Goal: Task Accomplishment & Management: Manage account settings

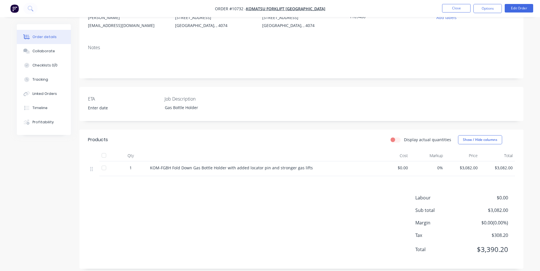
scroll to position [72, 0]
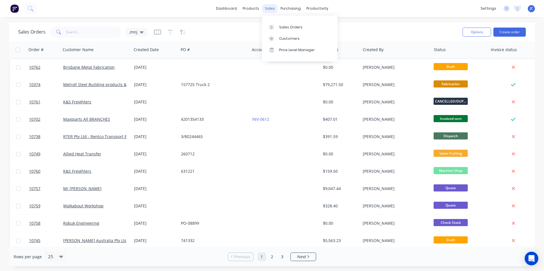
click at [273, 6] on div "sales" at bounding box center [270, 8] width 16 height 9
click at [288, 28] on div "Sales Orders" at bounding box center [290, 27] width 23 height 5
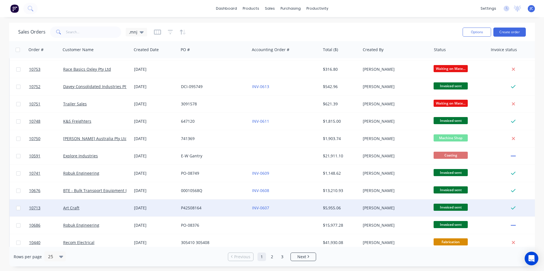
scroll to position [248, 0]
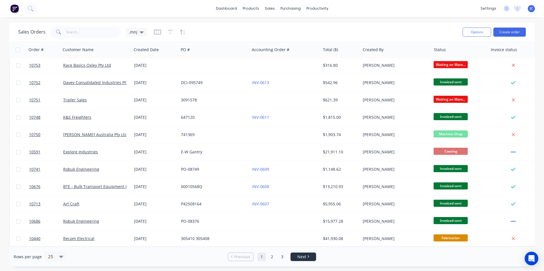
click at [305, 260] on li "Next" at bounding box center [303, 257] width 26 height 9
click at [304, 259] on span "Next" at bounding box center [301, 257] width 9 height 6
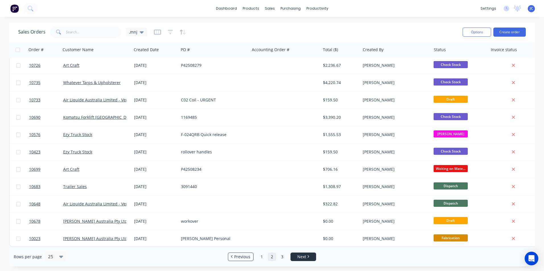
click at [302, 256] on span "Next" at bounding box center [301, 257] width 9 height 6
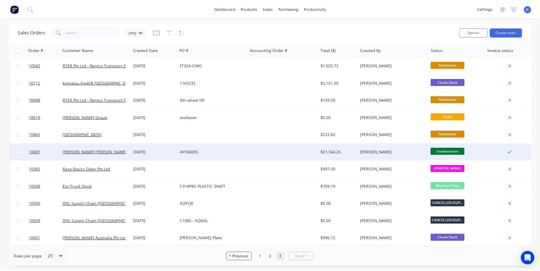
scroll to position [0, 0]
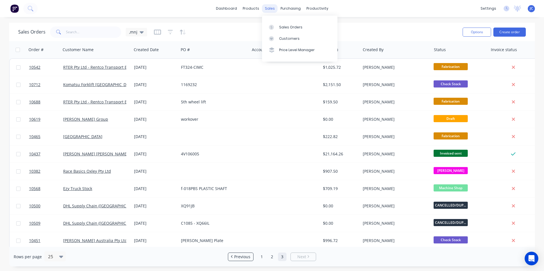
click at [266, 10] on div "sales" at bounding box center [270, 8] width 16 height 9
click at [282, 25] on div "Sales Orders" at bounding box center [290, 27] width 23 height 5
click at [230, 257] on link "Previous" at bounding box center [240, 257] width 25 height 6
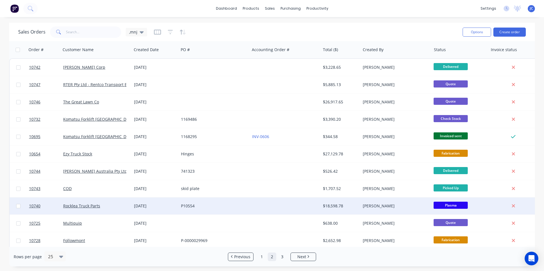
click at [191, 207] on div "P10554" at bounding box center [212, 206] width 63 height 6
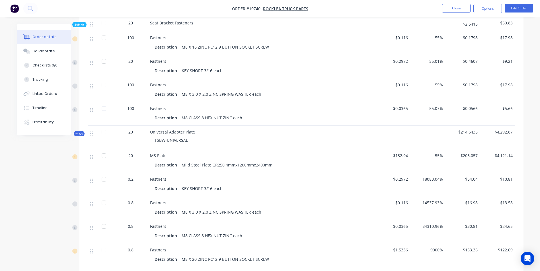
scroll to position [512, 0]
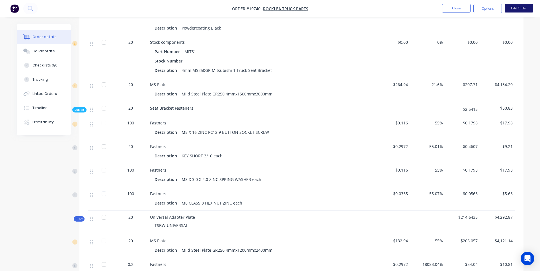
click at [515, 7] on button "Edit Order" at bounding box center [518, 8] width 28 height 9
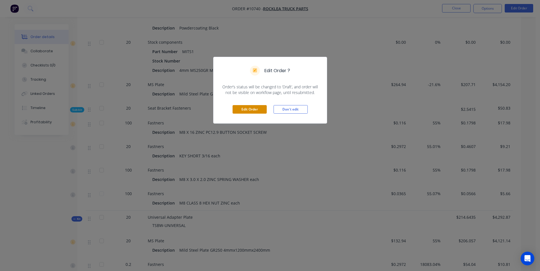
click at [248, 111] on button "Edit Order" at bounding box center [249, 109] width 34 height 9
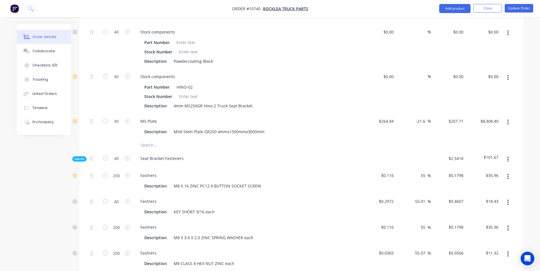
scroll to position [284, 0]
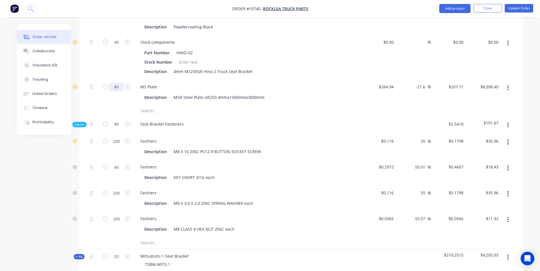
click at [116, 83] on input "40" at bounding box center [116, 87] width 15 height 9
type input "0.4"
type input "$83.08"
click at [316, 93] on div "Description Mild Steel Plate GR250 4mmx1500mmx3000mm" at bounding box center [246, 97] width 208 height 8
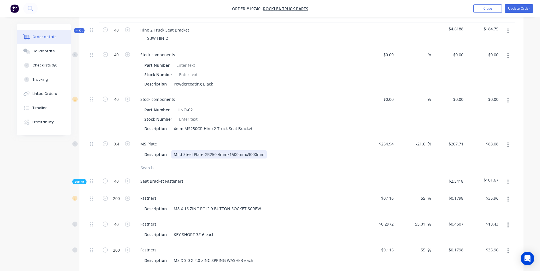
scroll to position [228, 0]
click at [118, 140] on input "0.4" at bounding box center [116, 144] width 15 height 9
type input "2"
type input "$415.42"
click at [331, 150] on div "Description Mild Steel Plate GR250 4mmx1500mmx3000mm2" at bounding box center [246, 154] width 208 height 8
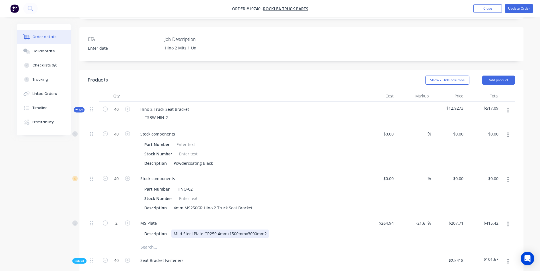
scroll to position [142, 0]
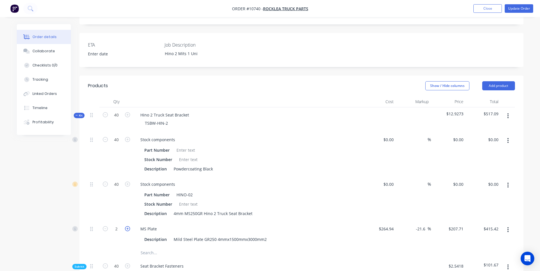
click at [127, 226] on icon "button" at bounding box center [127, 228] width 5 height 5
type input "3"
type input "$623.13"
click at [370, 189] on div "$0.00 $0.00" at bounding box center [378, 199] width 35 height 45
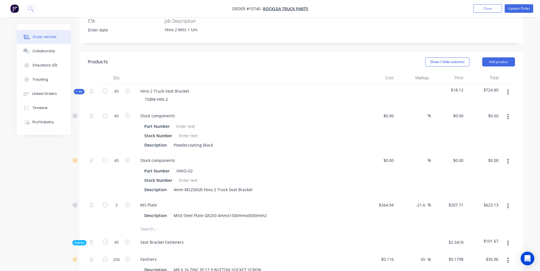
scroll to position [199, 0]
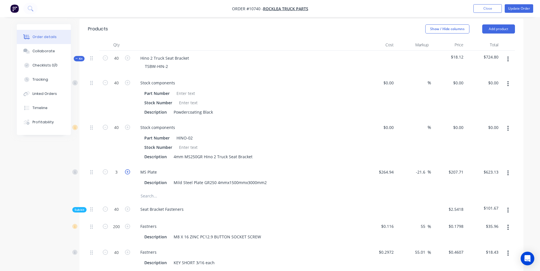
click at [127, 170] on icon "button" at bounding box center [127, 172] width 5 height 5
type input "4"
type input "$830.84"
click at [127, 170] on icon "button" at bounding box center [127, 172] width 5 height 5
type input "5"
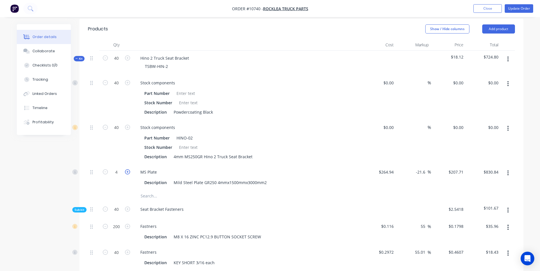
type input "$1,038.55"
click at [127, 170] on icon "button" at bounding box center [127, 172] width 5 height 5
type input "6"
type input "$1,246.26"
click at [127, 170] on icon "button" at bounding box center [127, 172] width 5 height 5
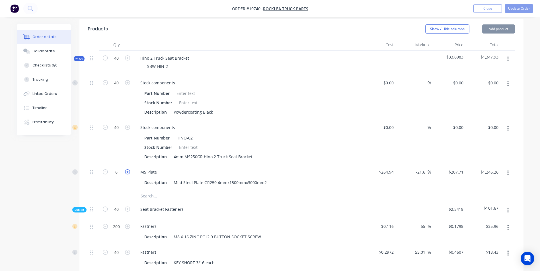
type input "7"
type input "$1,453.97"
click at [127, 170] on icon "button" at bounding box center [127, 172] width 5 height 5
type input "8"
type input "$1,661.68"
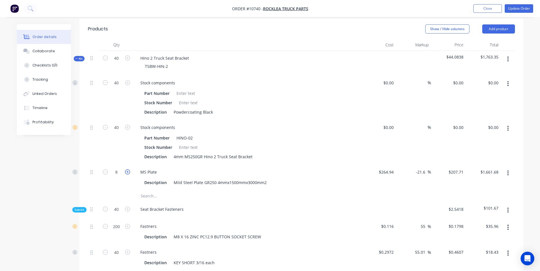
click at [127, 170] on icon "button" at bounding box center [127, 172] width 5 height 5
type input "9"
type input "$1,869.39"
click at [127, 170] on icon "button" at bounding box center [127, 172] width 5 height 5
type input "10"
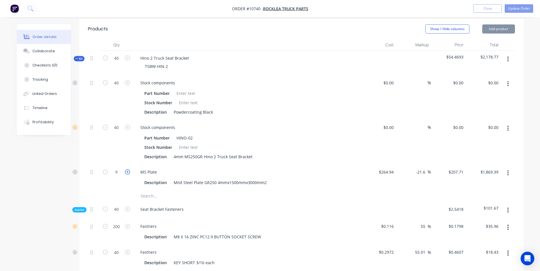
type input "$2,077.10"
click at [127, 170] on icon "button" at bounding box center [127, 172] width 5 height 5
type input "11"
type input "$2,284.81"
click at [127, 170] on icon "button" at bounding box center [127, 172] width 5 height 5
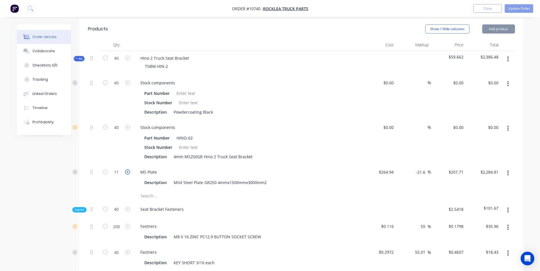
type input "12"
type input "$2,492.52"
click at [127, 170] on icon "button" at bounding box center [127, 172] width 5 height 5
type input "13"
type input "$2,700.23"
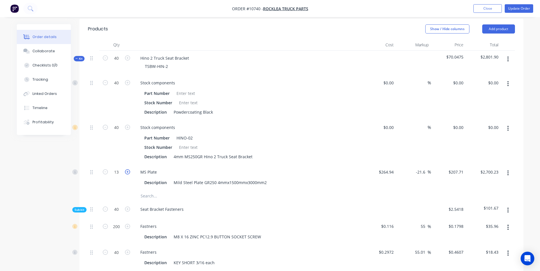
click at [127, 170] on icon "button" at bounding box center [127, 172] width 5 height 5
type input "14"
type input "$2,907.94"
click at [127, 170] on icon "button" at bounding box center [127, 172] width 5 height 5
type input "15"
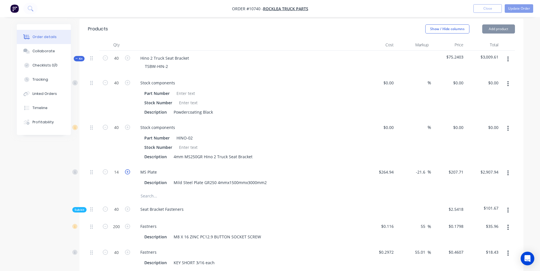
type input "$3,115.65"
click at [127, 170] on icon "button" at bounding box center [127, 172] width 5 height 5
type input "16"
type input "$3,323.36"
click at [127, 170] on icon "button" at bounding box center [127, 172] width 5 height 5
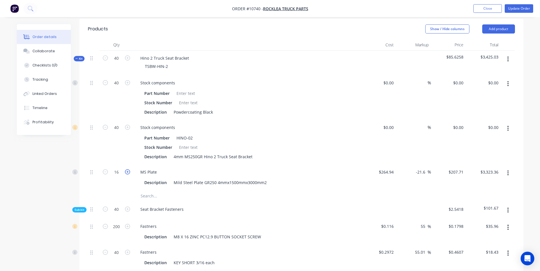
type input "17"
type input "$3,531.07"
click at [127, 170] on icon "button" at bounding box center [127, 172] width 5 height 5
type input "18"
type input "$3,738.78"
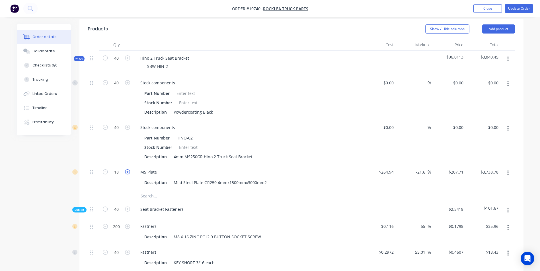
click at [127, 170] on icon "button" at bounding box center [127, 172] width 5 height 5
type input "19"
type input "$3,946.49"
click at [127, 170] on icon "button" at bounding box center [127, 172] width 5 height 5
type input "20"
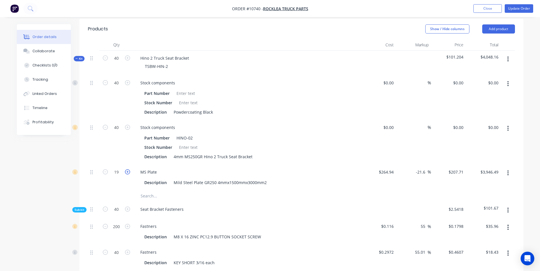
type input "$4,154.20"
click at [127, 170] on icon "button" at bounding box center [127, 172] width 5 height 5
type input "21"
type input "$4,361.91"
click at [127, 170] on icon "button" at bounding box center [127, 172] width 5 height 5
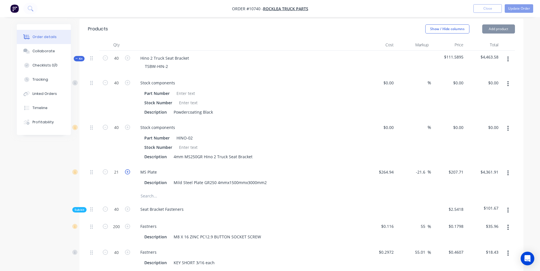
type input "22"
type input "$4,569.62"
click at [127, 170] on icon "button" at bounding box center [127, 172] width 5 height 5
type input "23"
type input "$4,777.33"
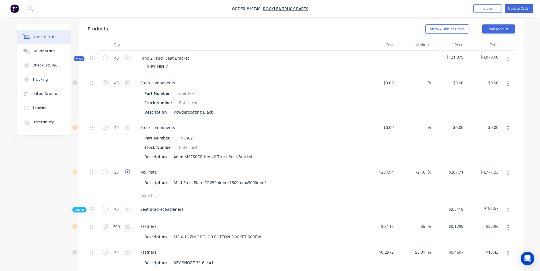
click at [127, 170] on icon "button" at bounding box center [127, 172] width 5 height 5
type input "24"
type input "$4,985.04"
click at [127, 170] on icon "button" at bounding box center [127, 172] width 5 height 5
type input "25"
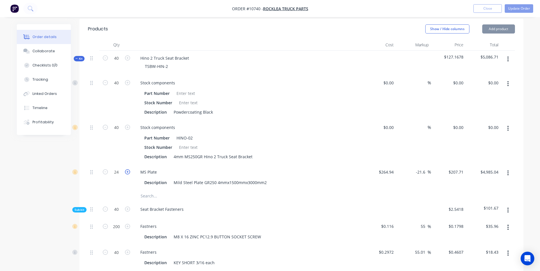
type input "$5,192.75"
click at [127, 170] on icon "button" at bounding box center [127, 172] width 5 height 5
type input "26"
type input "$5,400.46"
click at [127, 170] on icon "button" at bounding box center [127, 172] width 5 height 5
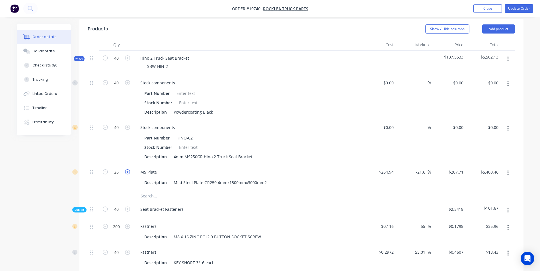
type input "27"
type input "$5,608.17"
click at [127, 170] on icon "button" at bounding box center [127, 172] width 5 height 5
type input "28"
type input "$5,815.88"
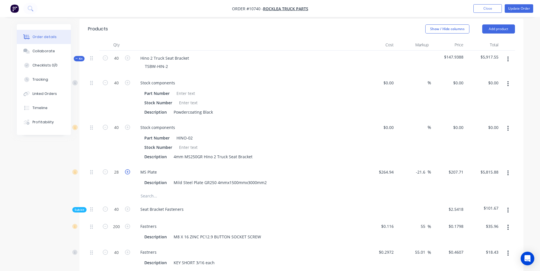
click at [127, 170] on icon "button" at bounding box center [127, 172] width 5 height 5
type input "29"
type input "$6,023.59"
click at [127, 170] on icon "button" at bounding box center [127, 172] width 5 height 5
type input "30"
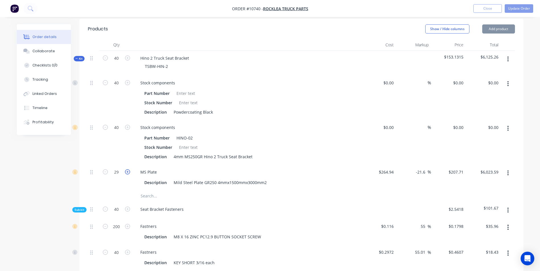
type input "$6,231.30"
click at [127, 170] on icon "button" at bounding box center [127, 172] width 5 height 5
type input "31"
type input "$6,439.01"
click at [127, 170] on icon "button" at bounding box center [127, 172] width 5 height 5
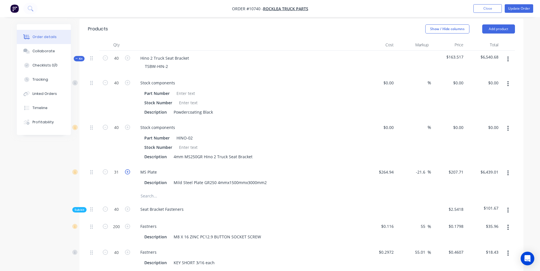
type input "32"
type input "$6,646.72"
click at [127, 170] on icon "button" at bounding box center [127, 172] width 5 height 5
type input "33"
type input "$6,854.43"
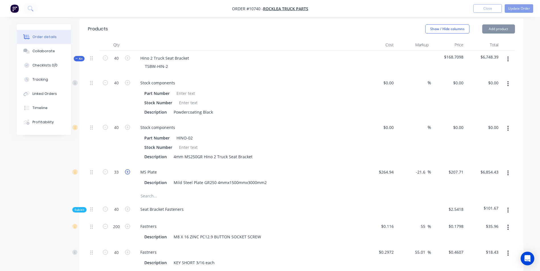
click at [127, 170] on icon "button" at bounding box center [127, 172] width 5 height 5
type input "34"
type input "$7,062.14"
click at [127, 170] on icon "button" at bounding box center [127, 172] width 5 height 5
type input "35"
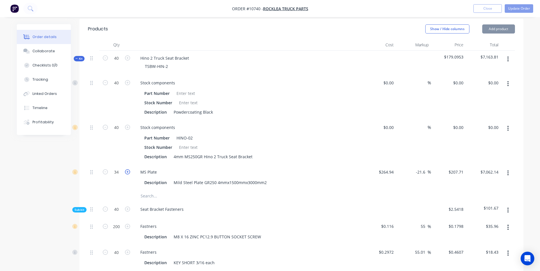
type input "$7,269.85"
click at [127, 170] on icon "button" at bounding box center [127, 172] width 5 height 5
type input "36"
type input "$7,477.56"
click at [127, 170] on icon "button" at bounding box center [127, 172] width 5 height 5
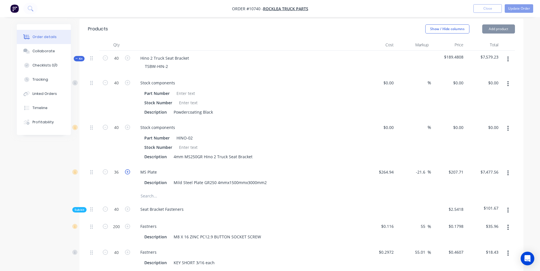
type input "37"
type input "$7,685.27"
click at [127, 170] on icon "button" at bounding box center [127, 172] width 5 height 5
type input "38"
type input "$7,892.98"
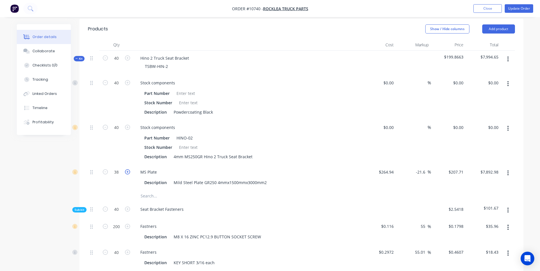
click at [127, 170] on icon "button" at bounding box center [127, 172] width 5 height 5
type input "39"
type input "$8,100.69"
click at [127, 170] on icon "button" at bounding box center [127, 172] width 5 height 5
type input "40"
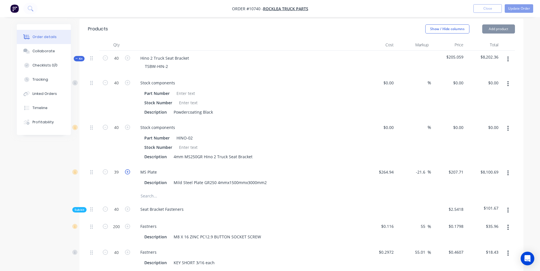
type input "$8,308.40"
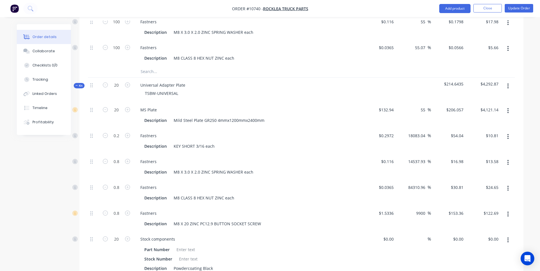
scroll to position [768, 0]
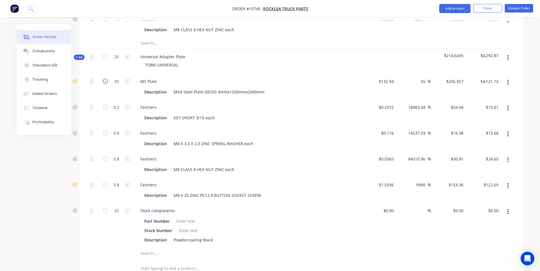
click at [103, 79] on icon "button" at bounding box center [105, 81] width 5 height 5
type input "19"
type input "$3,915.08"
click at [103, 79] on icon "button" at bounding box center [105, 81] width 5 height 5
type input "18"
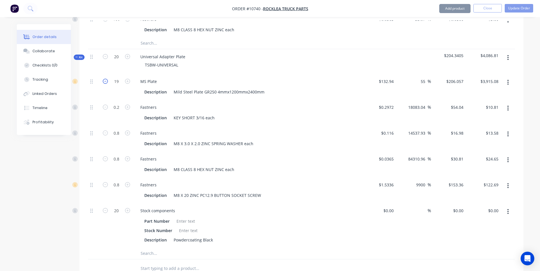
type input "$3,709.03"
click at [103, 79] on icon "button" at bounding box center [105, 81] width 5 height 5
type input "17"
type input "$3,502.97"
click at [103, 79] on icon "button" at bounding box center [105, 81] width 5 height 5
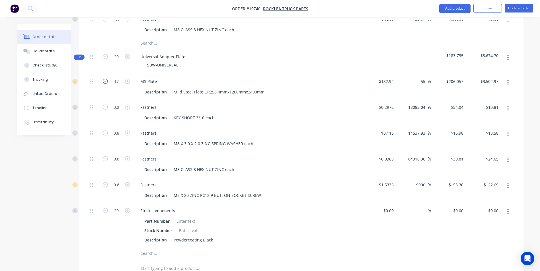
type input "16"
type input "$3,296.91"
click at [103, 79] on icon "button" at bounding box center [105, 81] width 5 height 5
type input "15"
type input "$3,090.86"
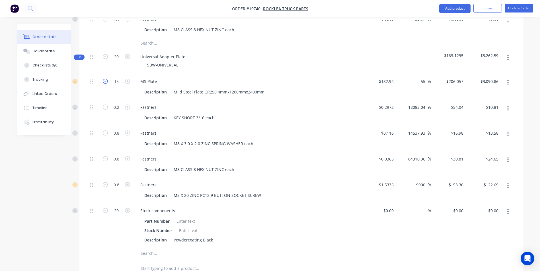
click at [103, 79] on icon "button" at bounding box center [105, 81] width 5 height 5
type input "14"
type input "$2,884.80"
click at [103, 79] on icon "button" at bounding box center [105, 81] width 5 height 5
type input "13"
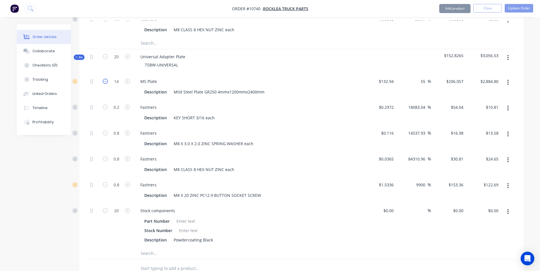
type input "$2,678.74"
click at [103, 79] on icon "button" at bounding box center [105, 81] width 5 height 5
type input "12"
type input "$2,472.68"
click at [103, 79] on icon "button" at bounding box center [105, 81] width 5 height 5
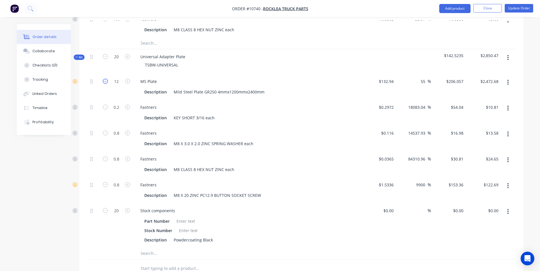
type input "11"
type input "$2,266.63"
click at [103, 79] on icon "button" at bounding box center [105, 81] width 5 height 5
type input "10"
type input "$2,060.57"
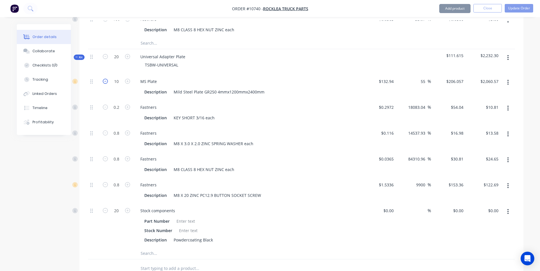
click at [103, 79] on icon "button" at bounding box center [105, 81] width 5 height 5
type input "9"
type input "$1,854.51"
click at [103, 79] on icon "button" at bounding box center [105, 81] width 5 height 5
type input "8"
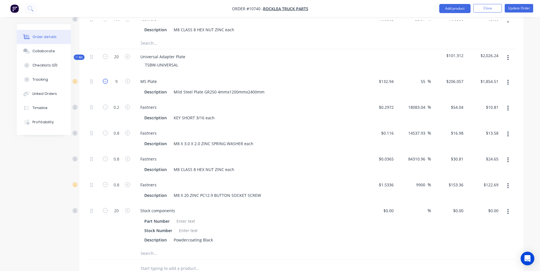
type input "$1,648.46"
click at [103, 79] on icon "button" at bounding box center [105, 81] width 5 height 5
type input "7"
type input "$1,442.40"
click at [103, 79] on icon "button" at bounding box center [105, 81] width 5 height 5
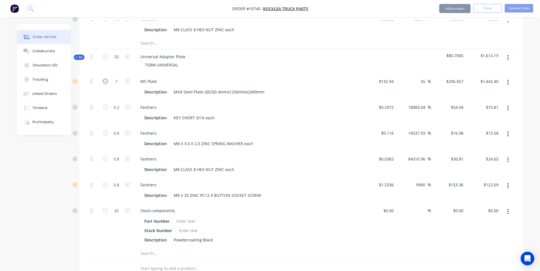
type input "6"
type input "$1,236.34"
click at [103, 79] on icon "button" at bounding box center [105, 81] width 5 height 5
type input "5"
type input "$1,030.29"
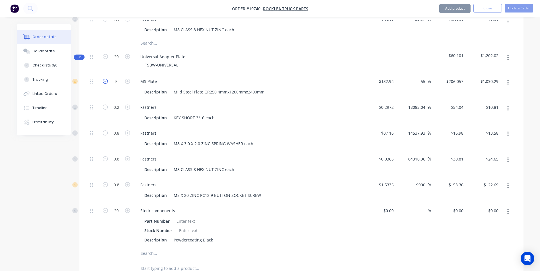
click at [103, 79] on icon "button" at bounding box center [105, 81] width 5 height 5
type input "4"
type input "$824.23"
click at [103, 79] on icon "button" at bounding box center [105, 81] width 5 height 5
type input "3"
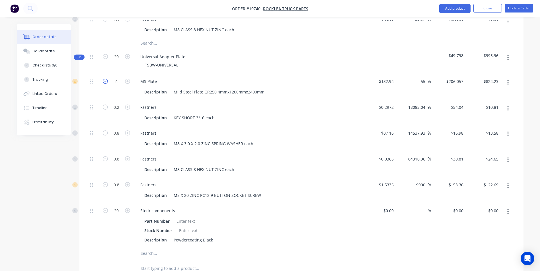
type input "$618.17"
click at [103, 79] on icon "button" at bounding box center [105, 81] width 5 height 5
type input "2"
type input "$412.11"
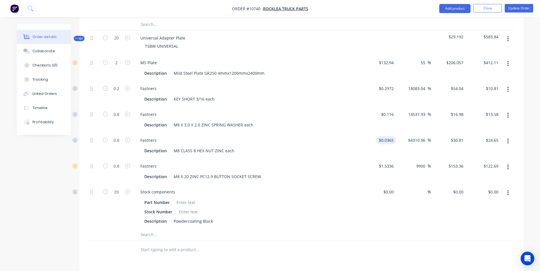
scroll to position [797, 0]
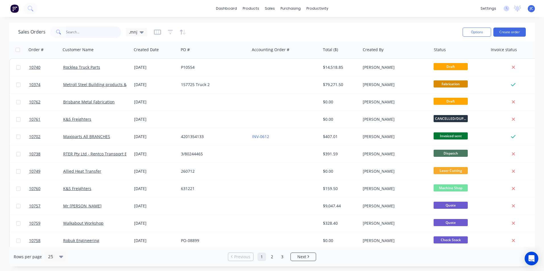
click at [84, 31] on input "text" at bounding box center [93, 31] width 55 height 11
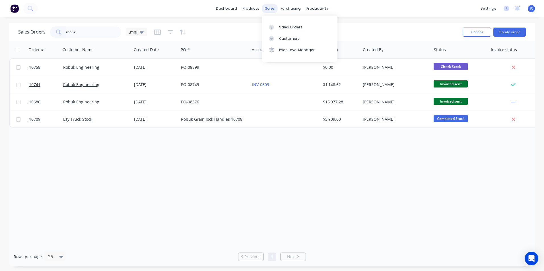
click at [267, 11] on div "sales" at bounding box center [270, 8] width 16 height 9
click at [288, 28] on div "Sales Orders" at bounding box center [290, 27] width 23 height 5
click at [94, 32] on input "robuk" at bounding box center [93, 31] width 55 height 11
type input "r"
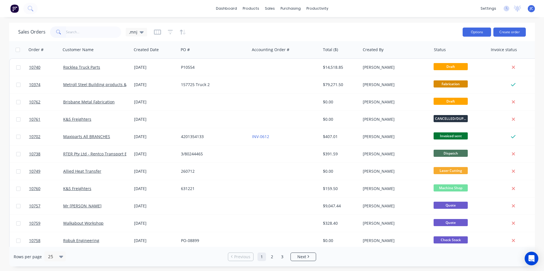
click at [484, 32] on button "Options" at bounding box center [477, 32] width 28 height 9
click at [453, 69] on div "Export" at bounding box center [460, 69] width 52 height 8
click at [84, 30] on input "text" at bounding box center [93, 31] width 55 height 11
type input "10725"
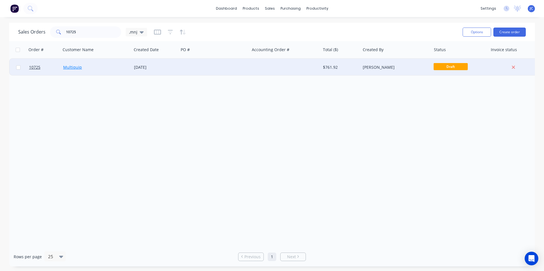
click at [67, 65] on link "Multiquip" at bounding box center [72, 67] width 19 height 5
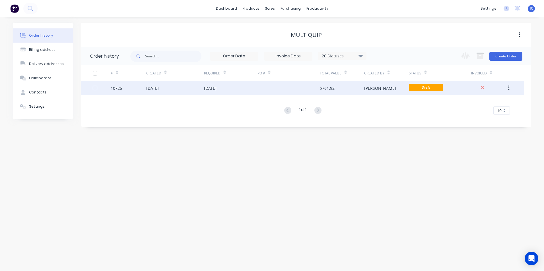
click at [149, 92] on div "10 Sep 2025" at bounding box center [175, 88] width 58 height 14
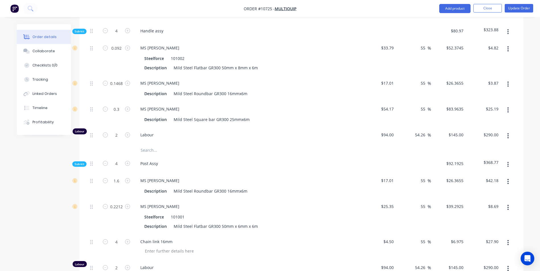
scroll to position [201, 0]
